Goal: Transaction & Acquisition: Purchase product/service

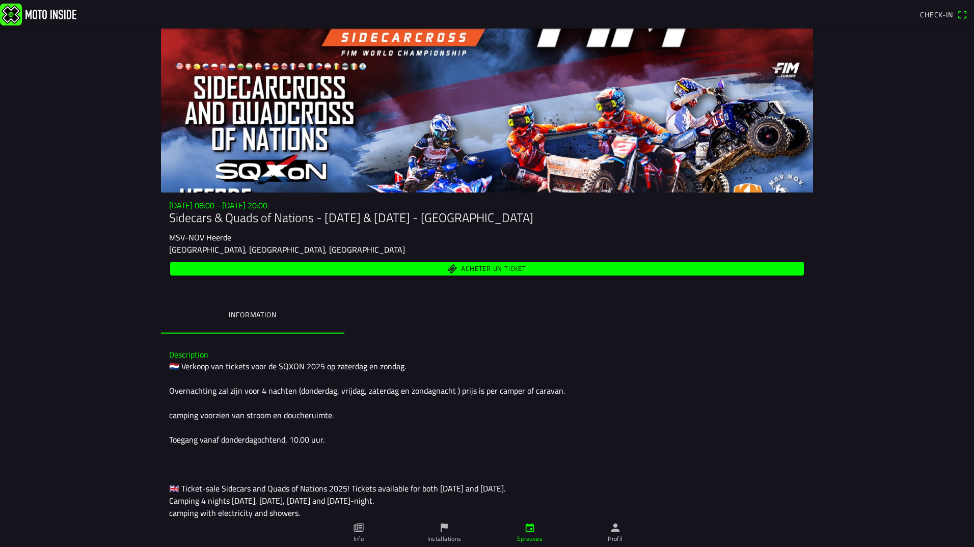
click at [507, 269] on span "Acheter un ticket" at bounding box center [493, 269] width 65 height 7
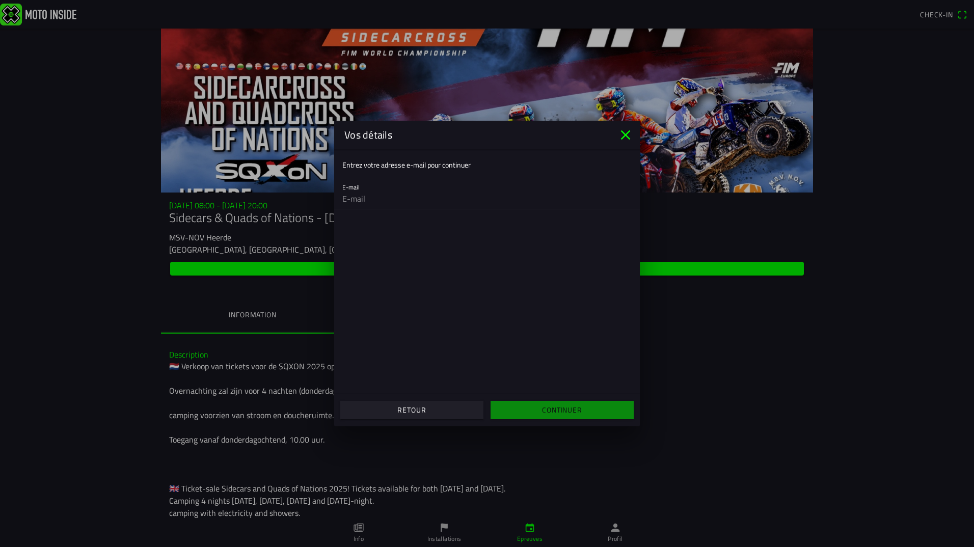
click at [355, 199] on input "email" at bounding box center [486, 199] width 289 height 20
type input "[EMAIL_ADDRESS][DOMAIN_NAME]"
click at [0, 0] on slot "Continuer" at bounding box center [0, 0] width 0 height 0
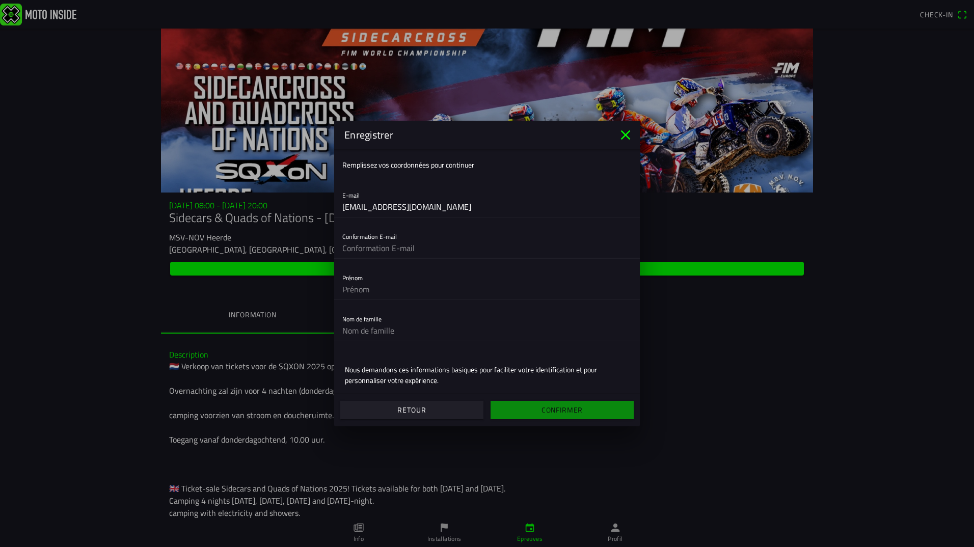
click at [430, 247] on input "text" at bounding box center [486, 248] width 289 height 20
type input "[EMAIL_ADDRESS][DOMAIN_NAME]"
type input "[PERSON_NAME]"
type input "Fautré"
click at [576, 199] on input "[EMAIL_ADDRESS][DOMAIN_NAME]" at bounding box center [486, 207] width 289 height 20
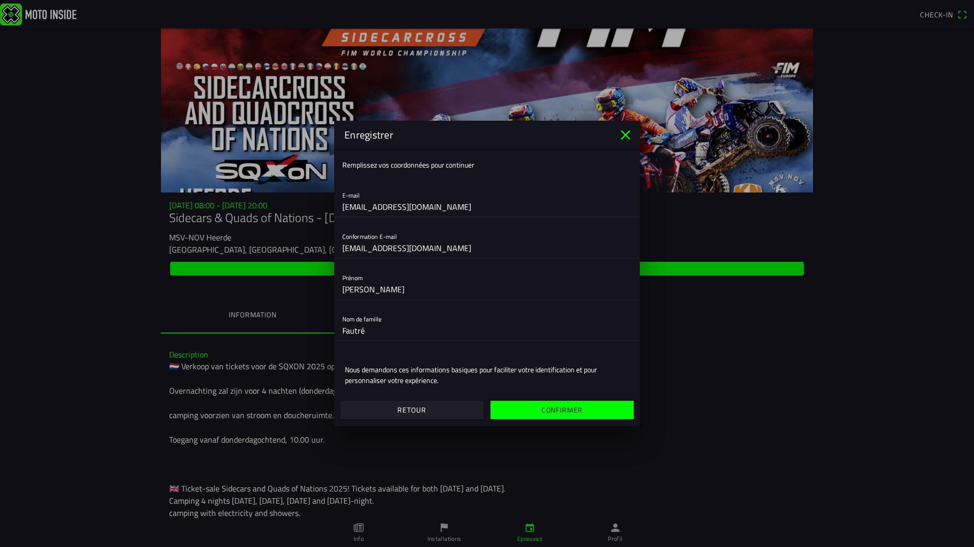
click at [562, 180] on ion-list "Remplissez vos coordonnées pour continuer E-mail [EMAIL_ADDRESS][DOMAIN_NAME] C…" at bounding box center [487, 292] width 306 height 287
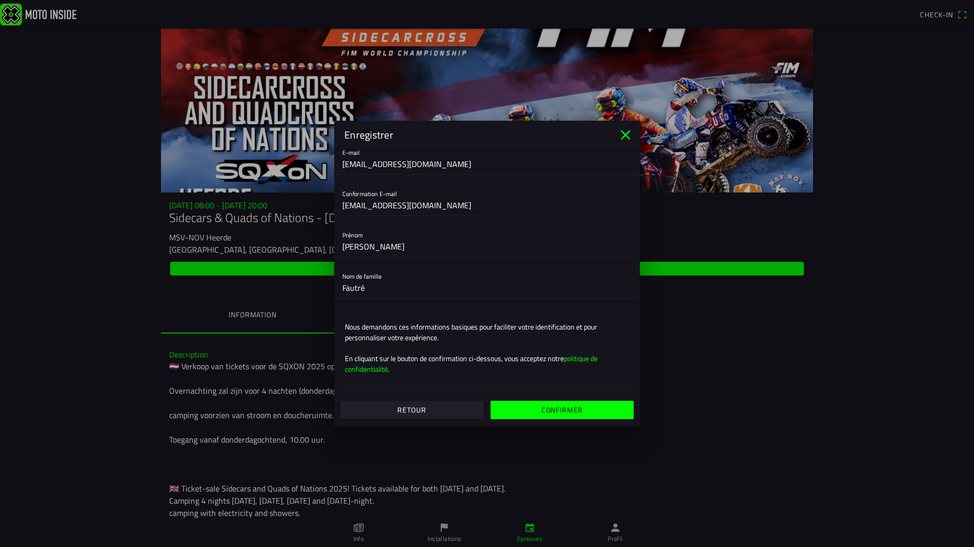
click at [0, 0] on slot "Confirmer" at bounding box center [0, 0] width 0 height 0
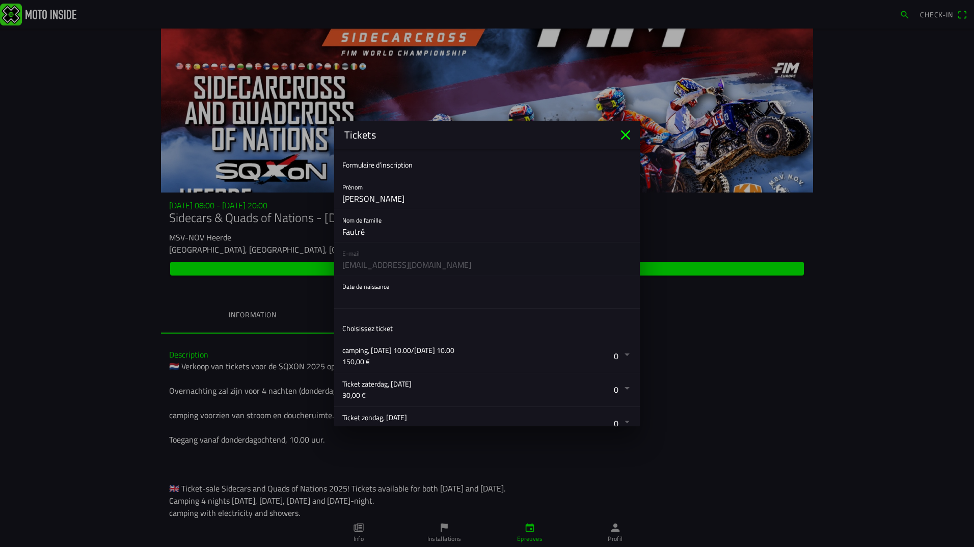
click at [353, 297] on button "button" at bounding box center [491, 292] width 298 height 33
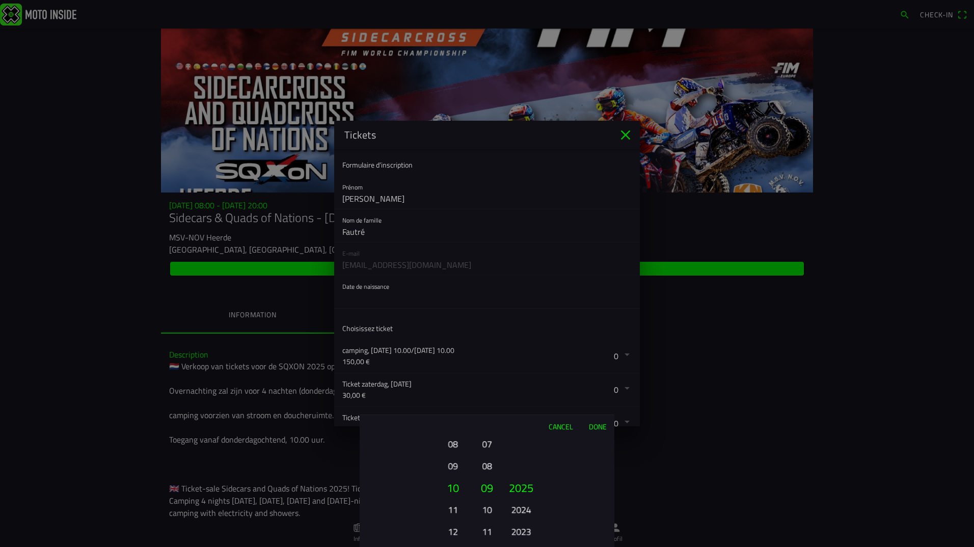
click at [461, 497] on button "10" at bounding box center [453, 488] width 35 height 22
click at [484, 457] on ion-picker-column "01 02 03 04 05 06 07 08 09 10 11 12" at bounding box center [486, 493] width 25 height 110
click at [484, 445] on button "07" at bounding box center [487, 444] width 14 height 18
click at [485, 443] on button "05" at bounding box center [487, 444] width 14 height 18
click at [485, 443] on button "03" at bounding box center [487, 444] width 14 height 18
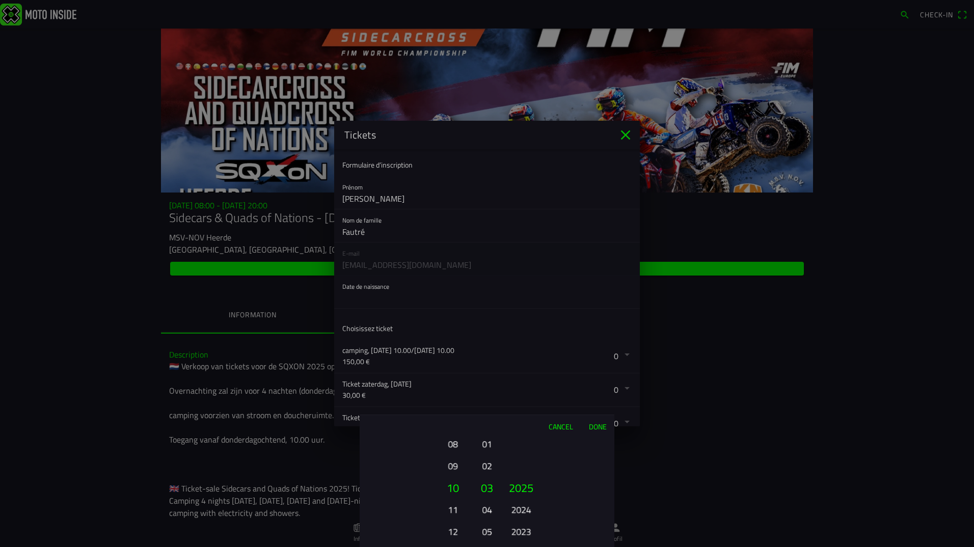
click at [490, 447] on button "01" at bounding box center [487, 444] width 14 height 18
click at [457, 528] on button "12" at bounding box center [453, 532] width 28 height 18
click at [457, 528] on button "14" at bounding box center [453, 532] width 28 height 18
click at [457, 528] on div "01 02 03 04 05 06 07 08 09 10 11 12 13 14 15 16 17 18 19 20 21 22 23 24 25 26 2…" at bounding box center [453, 532] width 35 height 110
click at [457, 528] on button "18" at bounding box center [453, 532] width 28 height 18
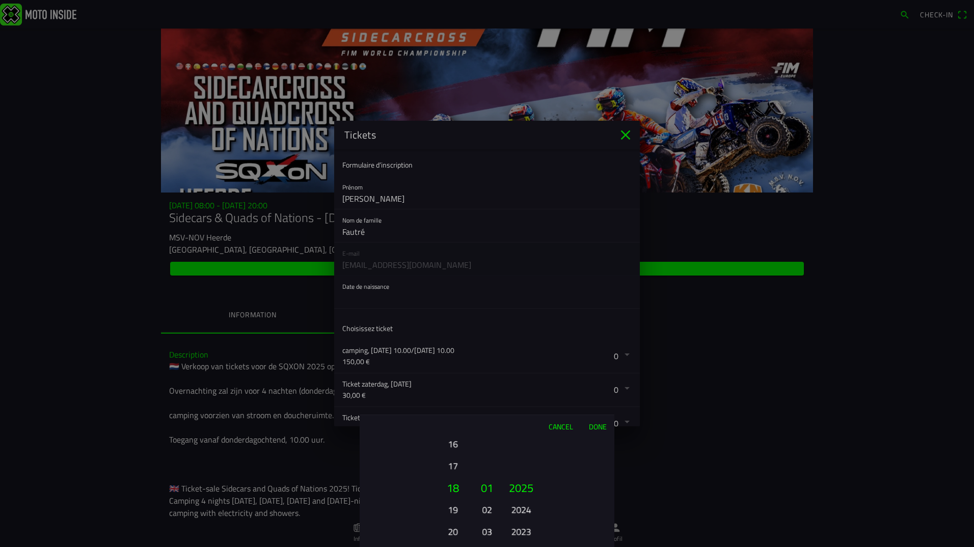
click at [457, 528] on div "01 02 03 04 05 06 07 08 09 10 11 12 13 14 15 16 17 18 19 20 21 22 23 24 25 26 2…" at bounding box center [453, 532] width 35 height 110
click at [457, 528] on button "22" at bounding box center [453, 532] width 28 height 18
click at [457, 528] on button "24" at bounding box center [453, 532] width 28 height 18
click at [457, 528] on div "01 02 03 04 05 06 07 08 09 10 11 12 13 14 15 16 17 18 19 20 21 22 23 24 25 26 2…" at bounding box center [453, 532] width 35 height 110
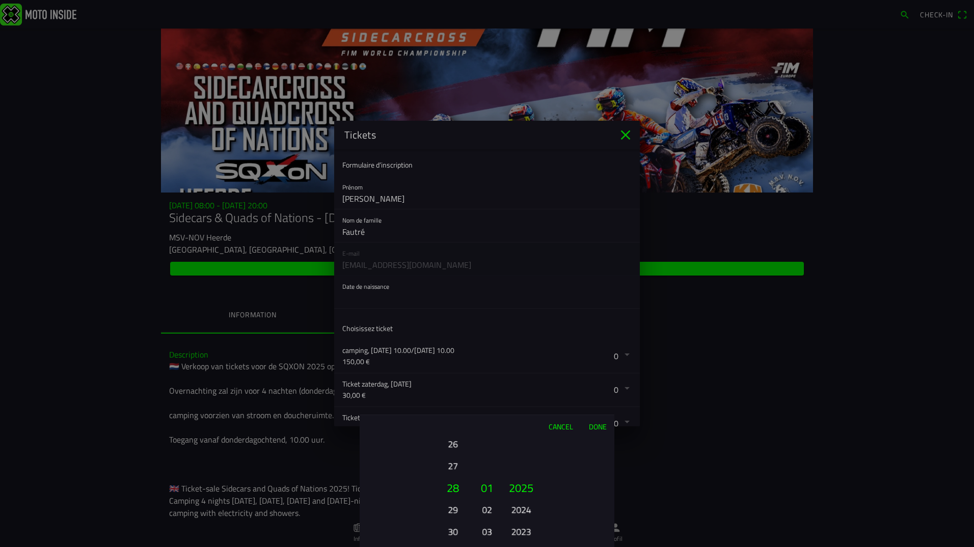
click at [519, 489] on button "2025" at bounding box center [521, 488] width 35 height 22
click at [521, 534] on button "2023" at bounding box center [521, 532] width 28 height 18
click at [521, 534] on button "2021" at bounding box center [521, 532] width 28 height 18
click at [521, 534] on div "2025 2024 2023 2022 2021 2020 2019 2018 2017 2016 2015 2014 2013 2012 2011 2010…" at bounding box center [521, 532] width 35 height 110
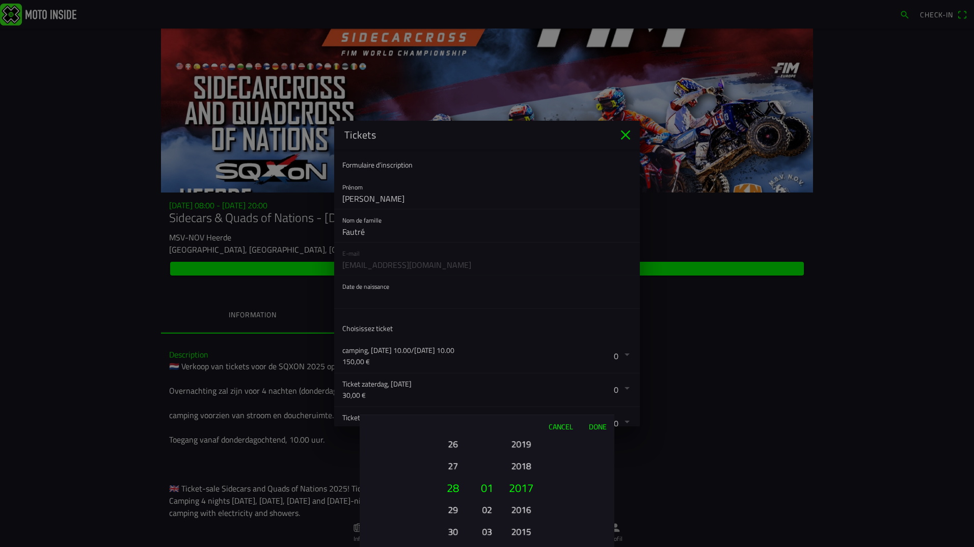
click at [521, 534] on ion-picker-column "2025 2024 2023 2022 2021 2020 2019 2018 2017 2016 2015 2014 2013 2012 2011 2010…" at bounding box center [557, 493] width 115 height 110
click at [521, 534] on div "2025 2024 2023 2022 2021 2020 2019 2018 2017 2016 2015 2014 2013 2012 2011 2010…" at bounding box center [521, 532] width 35 height 110
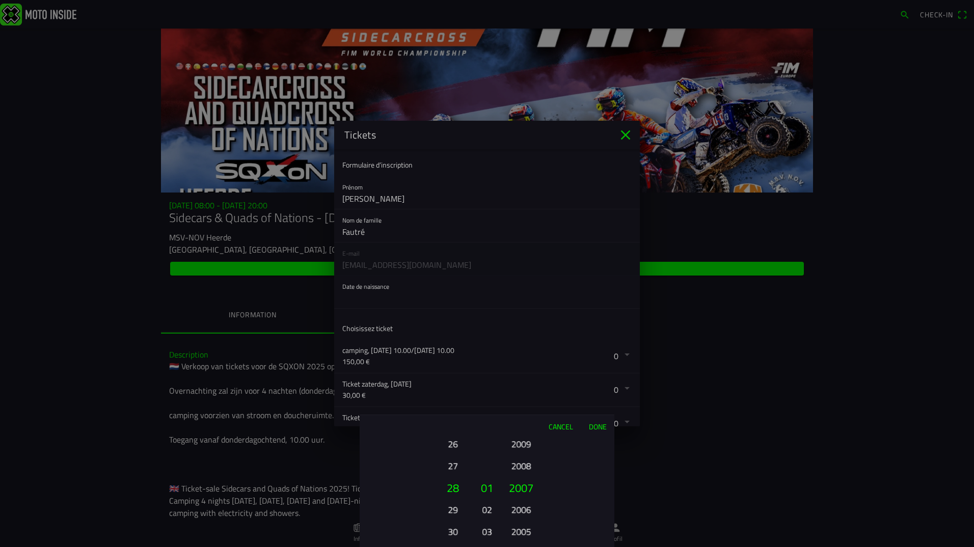
click at [521, 534] on div "2025 2024 2023 2022 2021 2020 2019 2018 2017 2016 2015 2014 2013 2012 2011 2010…" at bounding box center [521, 532] width 35 height 110
click at [521, 534] on ion-picker-column "2025 2024 2023 2022 2021 2020 2019 2018 2017 2016 2015 2014 2013 2012 2011 2010…" at bounding box center [557, 493] width 115 height 110
click at [521, 534] on div "2025 2024 2023 2022 2021 2020 2019 2018 2017 2016 2015 2014 2013 2012 2011 2010…" at bounding box center [521, 532] width 35 height 110
click at [521, 534] on ion-picker-column "2025 2024 2023 2022 2021 2020 2019 2018 2017 2016 2015 2014 2013 2012 2011 2010…" at bounding box center [557, 493] width 115 height 110
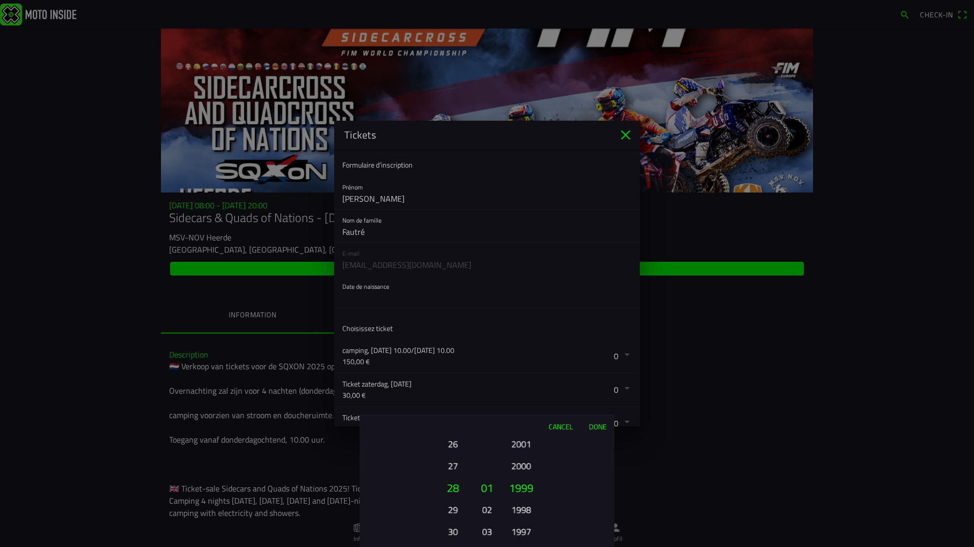
click at [521, 534] on div "2025 2024 2023 2022 2021 2020 2019 2018 2017 2016 2015 2014 2013 2012 2011 2010…" at bounding box center [521, 532] width 35 height 110
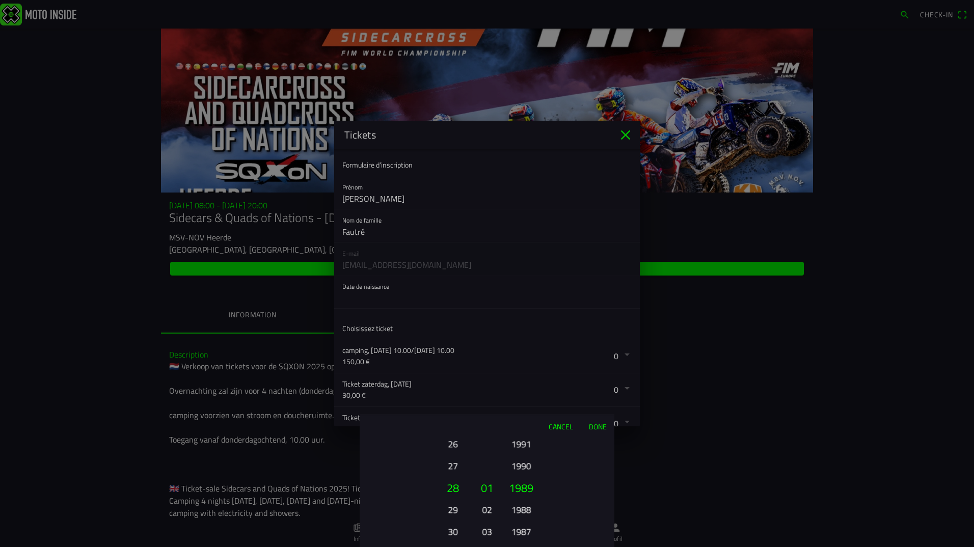
click at [521, 534] on ion-picker-column "2025 2024 2023 2022 2021 2020 2019 2018 2017 2016 2015 2014 2013 2012 2011 2010…" at bounding box center [557, 493] width 115 height 110
click at [521, 534] on div "2025 2024 2023 2022 2021 2020 2019 2018 2017 2016 2015 2014 2013 2012 2011 2010…" at bounding box center [521, 532] width 35 height 110
click at [521, 534] on ion-picker-column "2025 2024 2023 2022 2021 2020 2019 2018 2017 2016 2015 2014 2013 2012 2011 2010…" at bounding box center [557, 493] width 115 height 110
click at [521, 534] on button "1979" at bounding box center [521, 532] width 28 height 18
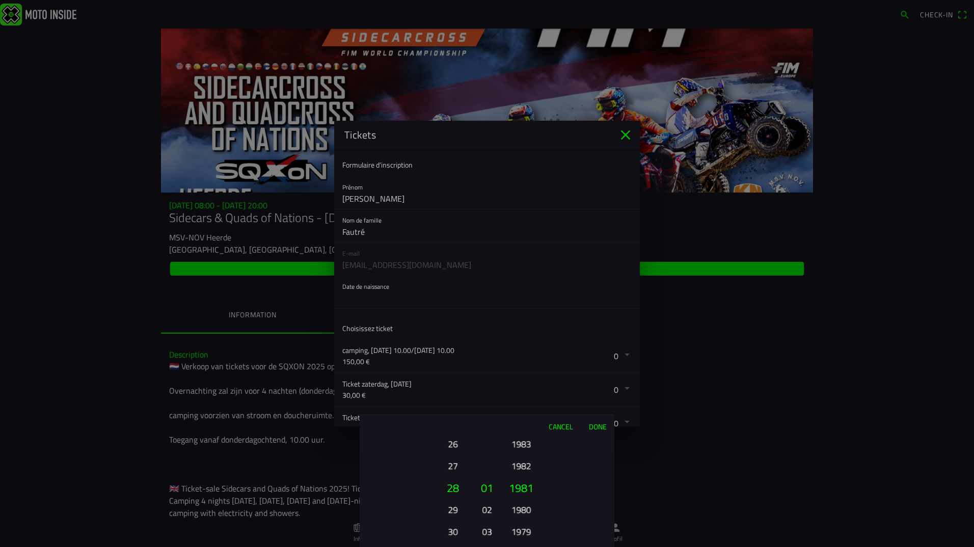
click at [521, 534] on div "2025 2024 2023 2022 2021 2020 2019 2018 2017 2016 2015 2014 2013 2012 2011 2010…" at bounding box center [521, 532] width 35 height 110
click at [521, 532] on button "1975" at bounding box center [521, 532] width 28 height 18
click at [521, 532] on div "2025 2024 2023 2022 2021 2020 2019 2018 2017 2016 2015 2014 2013 2012 2011 2010…" at bounding box center [521, 532] width 35 height 110
click at [594, 427] on button "Done" at bounding box center [598, 426] width 34 height 22
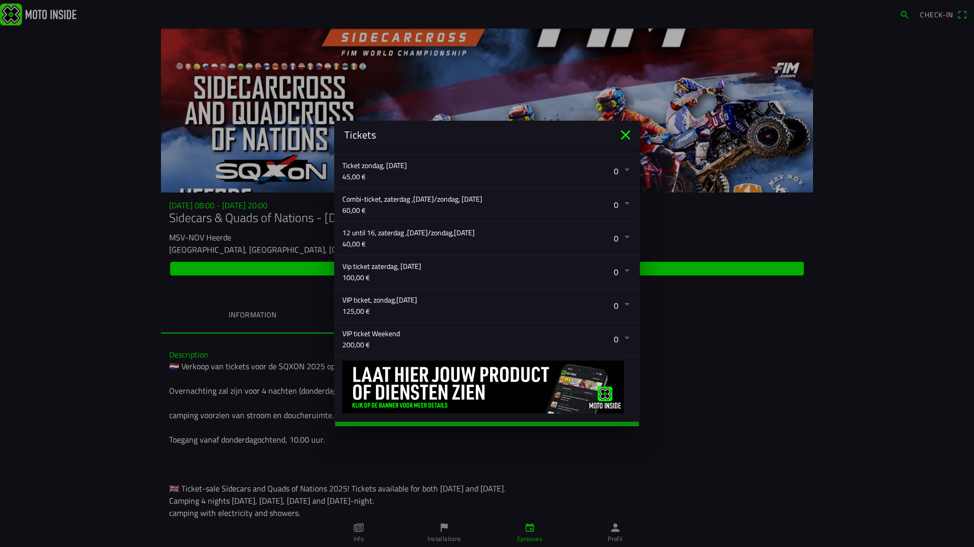
scroll to position [271, 0]
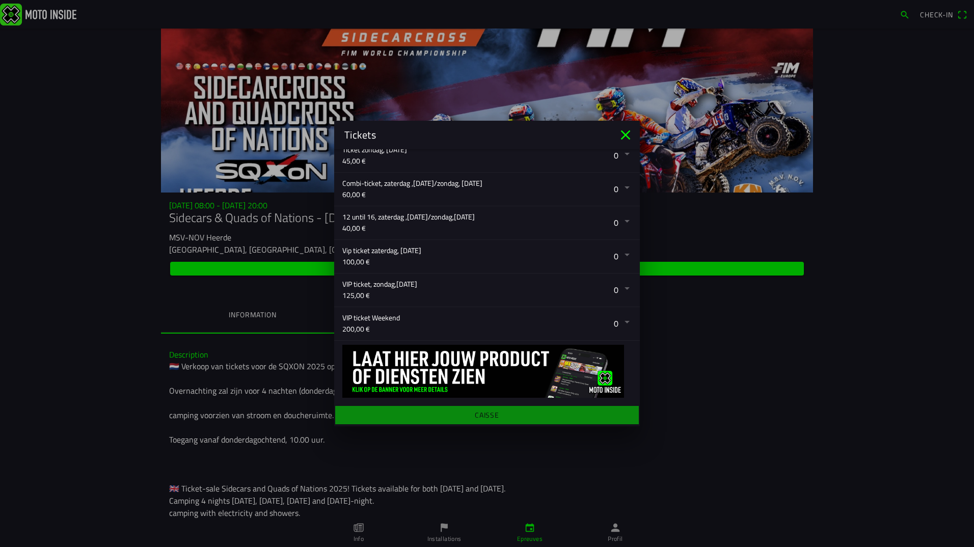
click at [357, 317] on button "button" at bounding box center [491, 323] width 298 height 33
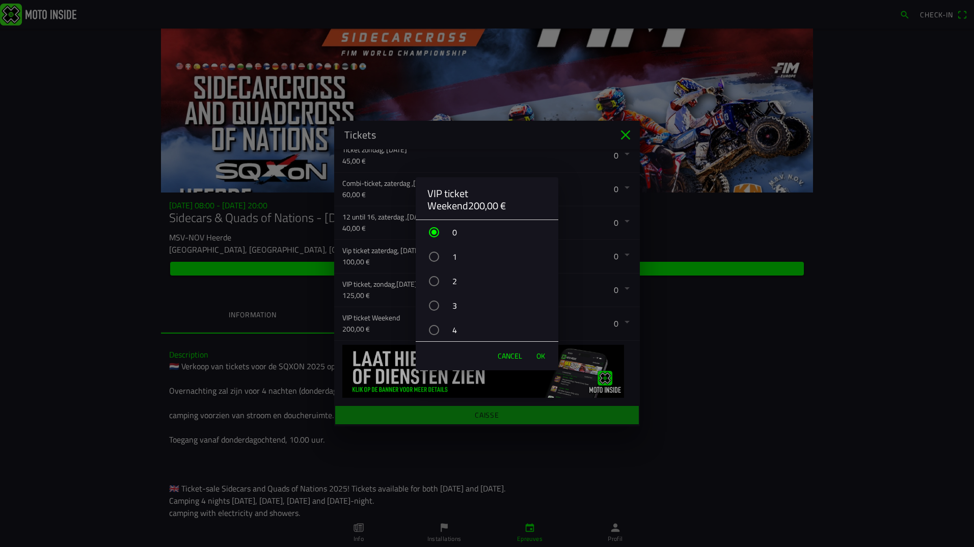
click at [509, 356] on span "Cancel" at bounding box center [510, 356] width 24 height 10
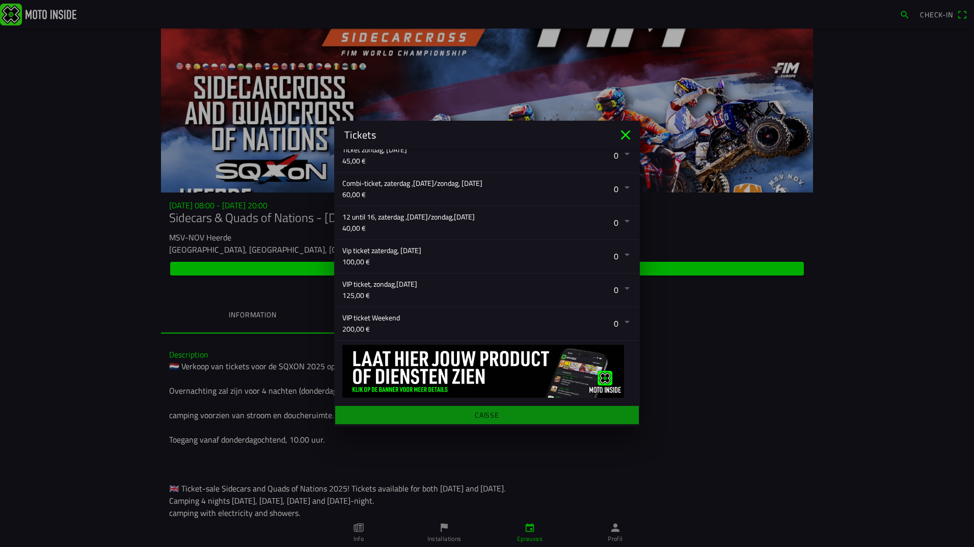
scroll to position [220, 0]
